Goal: Task Accomplishment & Management: Manage account settings

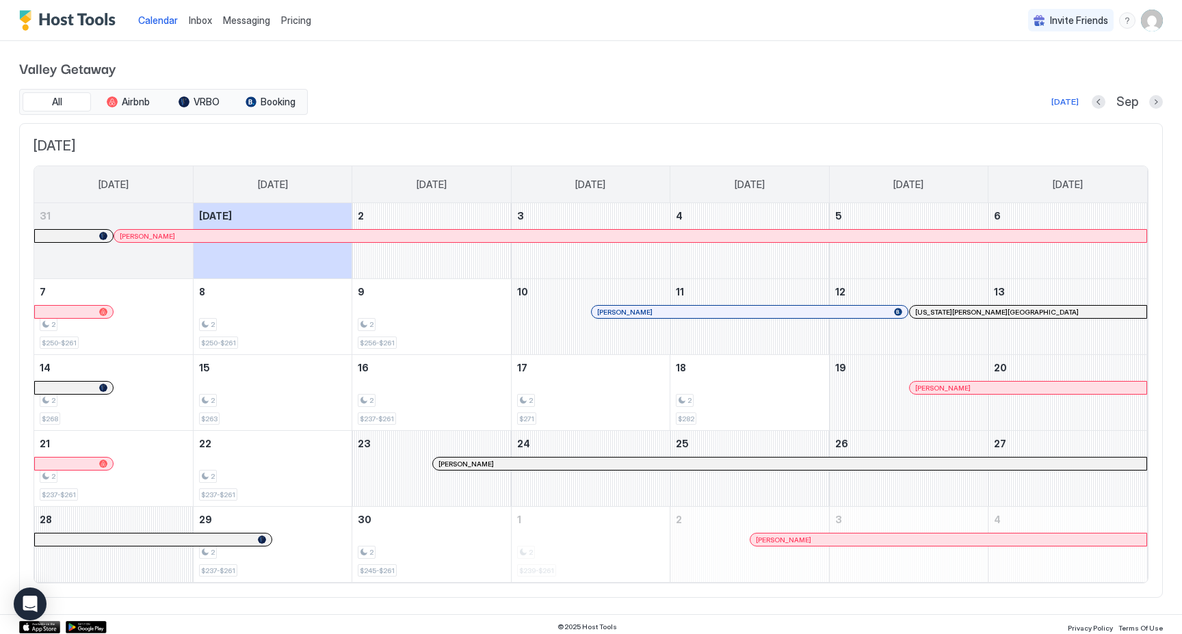
click at [1154, 29] on img "User profile" at bounding box center [1152, 21] width 22 height 22
click at [1046, 78] on div "Settings" at bounding box center [1076, 77] width 174 height 24
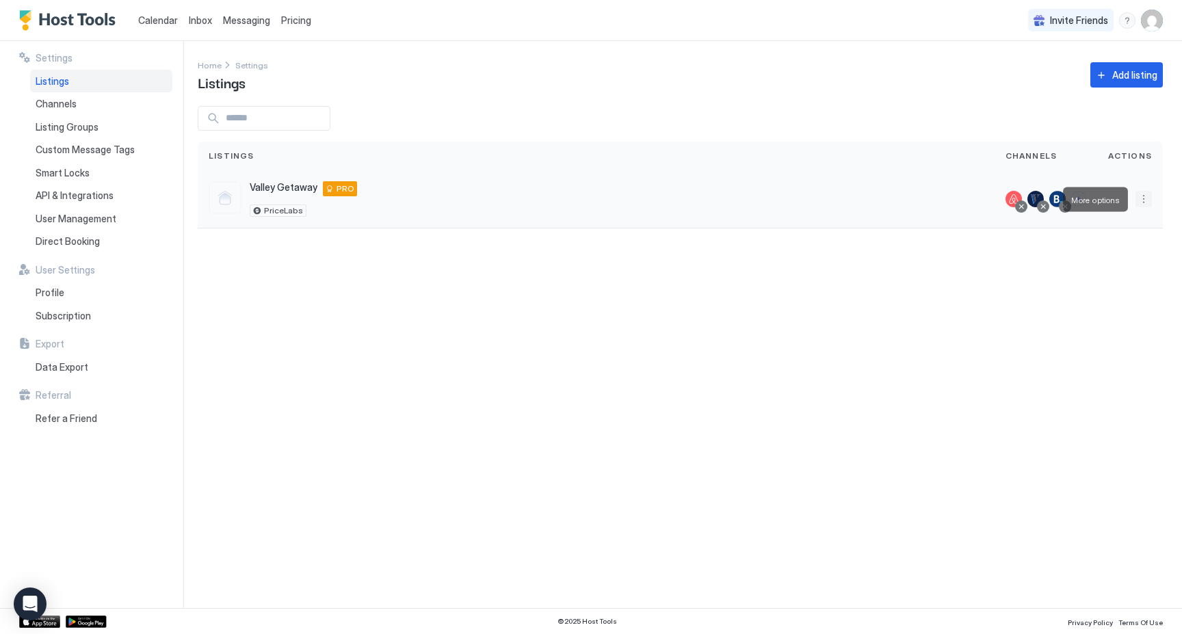
click at [1144, 200] on button "More options" at bounding box center [1144, 199] width 16 height 16
click at [1113, 263] on span "Listing Settings" at bounding box center [1113, 262] width 61 height 10
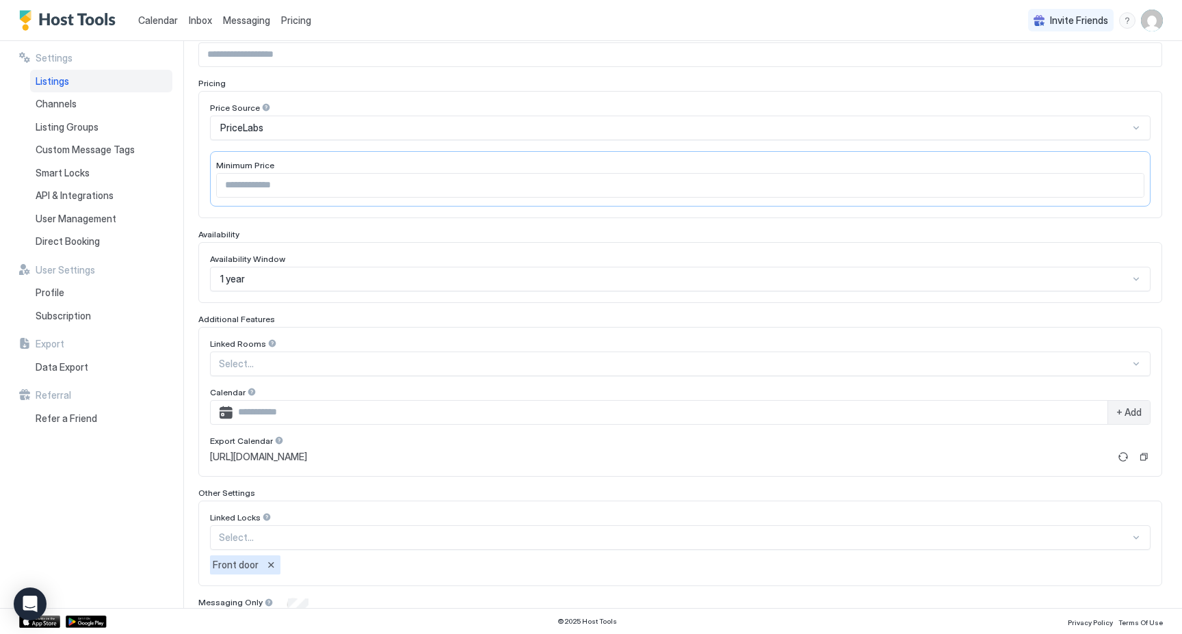
scroll to position [239, 0]
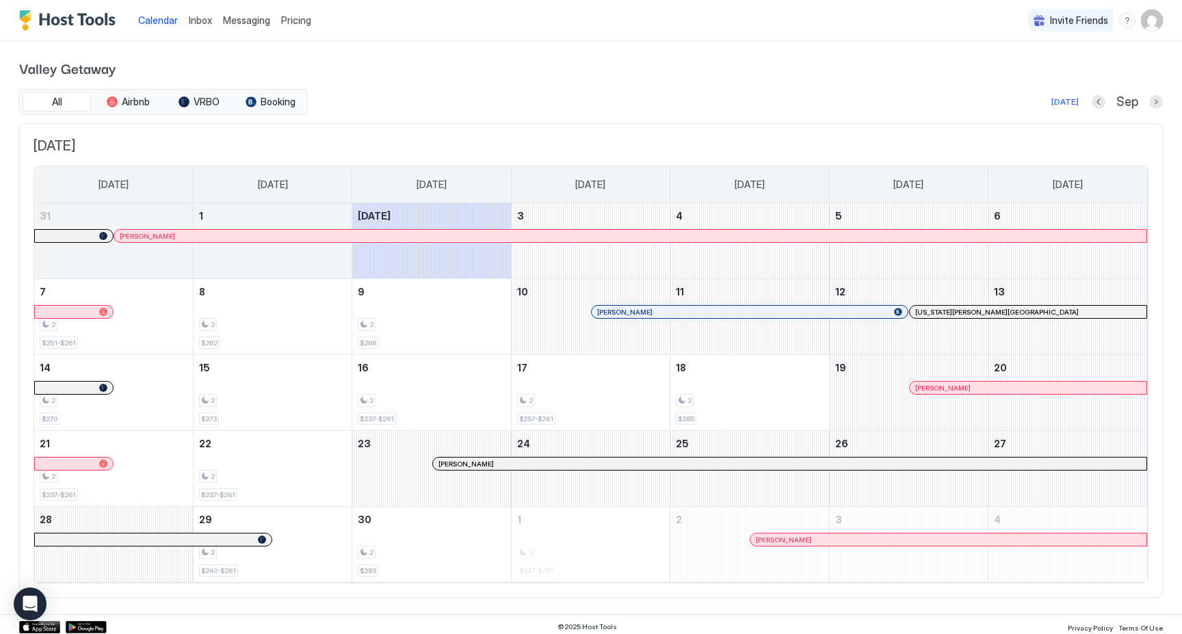
scroll to position [5, 0]
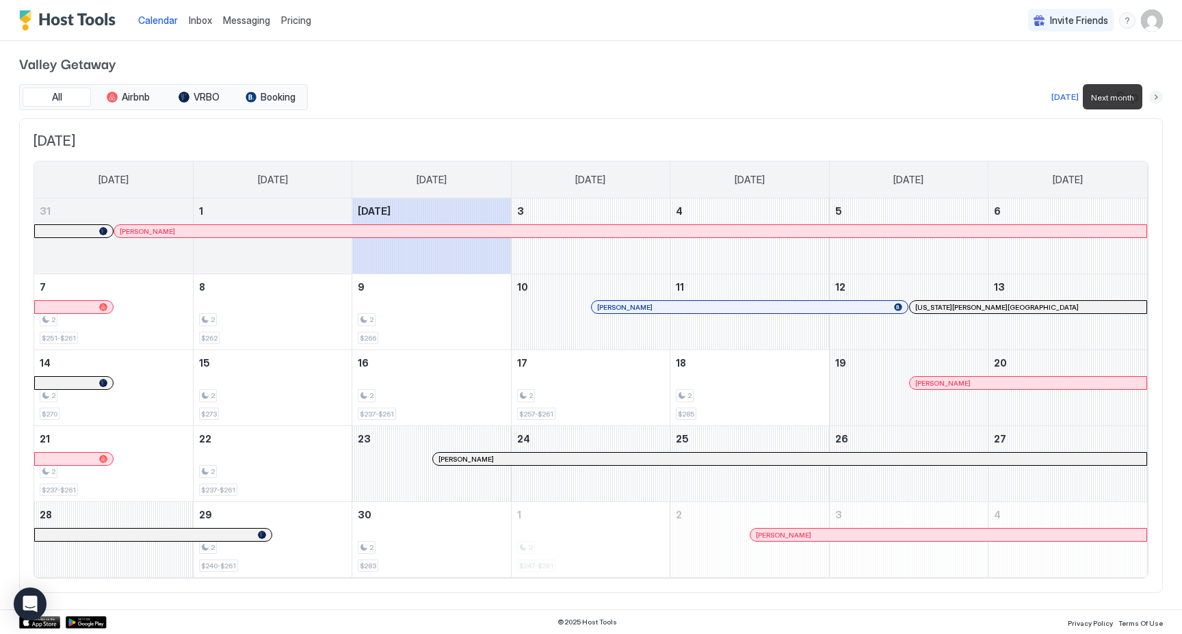
click at [1161, 98] on button "Next month" at bounding box center [1157, 97] width 14 height 14
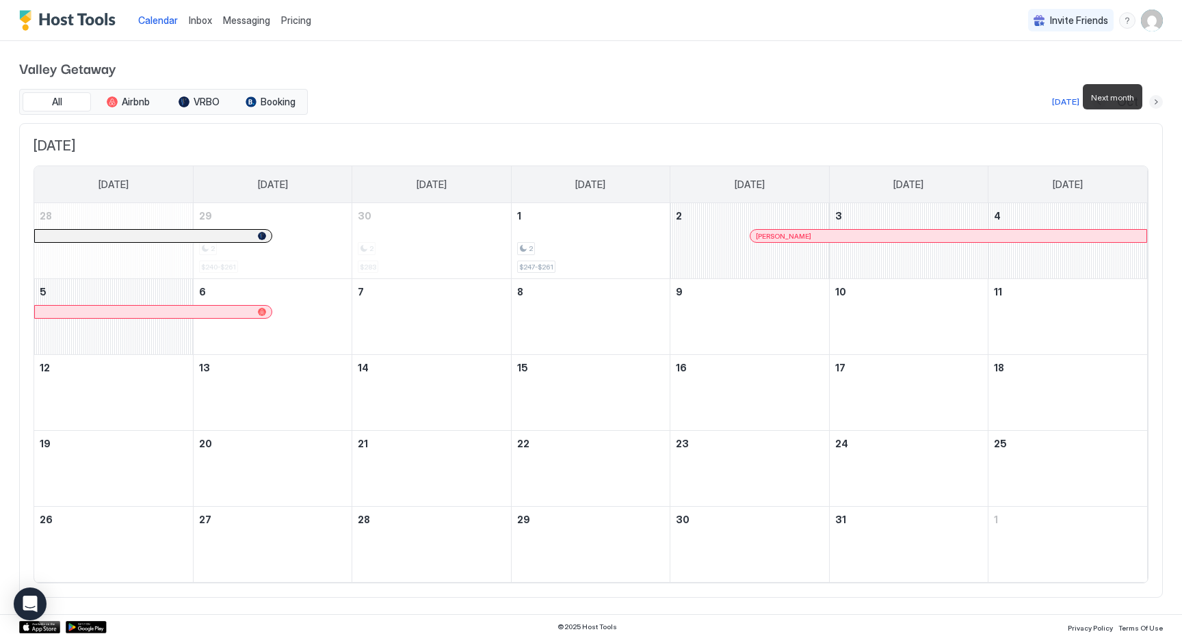
click at [1161, 98] on button "Next month" at bounding box center [1157, 102] width 14 height 14
